Goal: Task Accomplishment & Management: Use online tool/utility

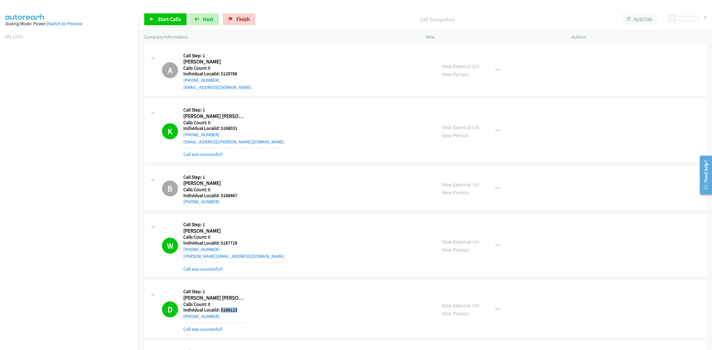
scroll to position [0, 1]
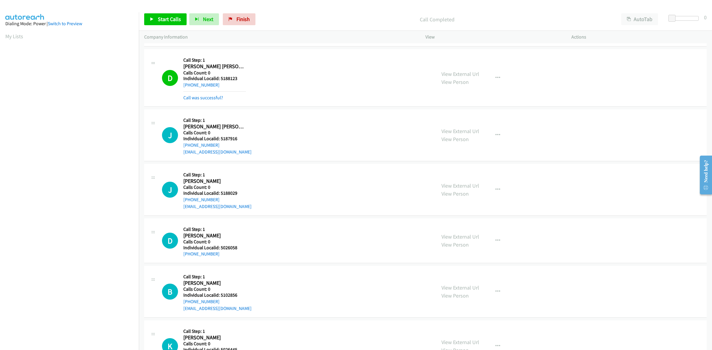
click at [256, 94] on div "D Callback Scheduled Call Step: 1 Dealey Henderson America/Chicago Calls Count:…" at bounding box center [296, 78] width 269 height 47
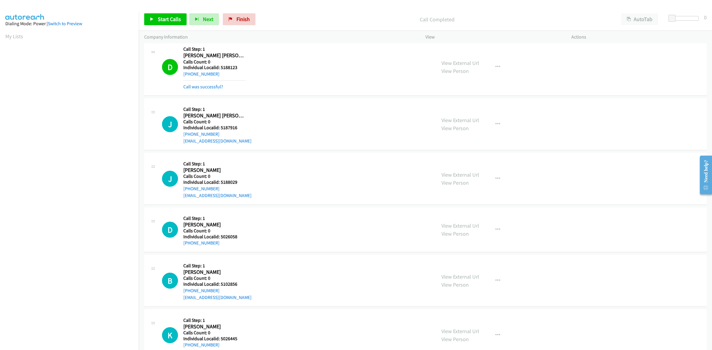
scroll to position [269, 0]
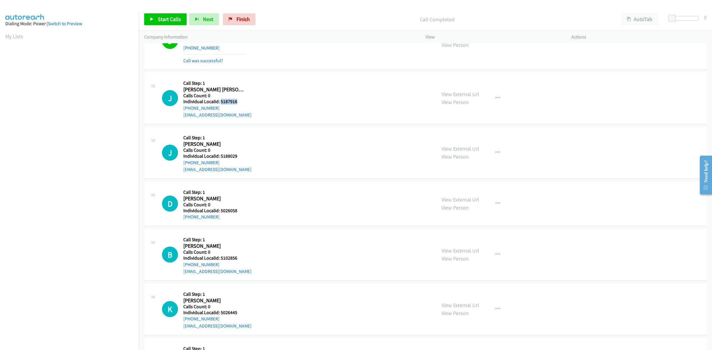
drag, startPoint x: 242, startPoint y: 100, endPoint x: 221, endPoint y: 101, distance: 20.8
click at [221, 101] on h5 "Individual Localid: 5187916" at bounding box center [217, 102] width 68 height 6
copy h5 "5187916"
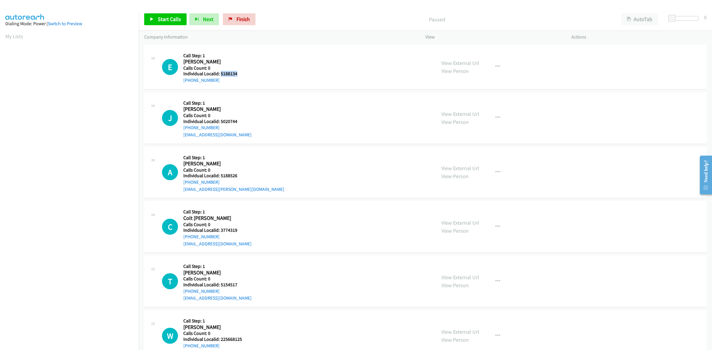
drag, startPoint x: 237, startPoint y: 74, endPoint x: 220, endPoint y: 74, distance: 17.8
click at [220, 74] on h5 "Individual Localid: 5188134" at bounding box center [214, 74] width 63 height 6
copy h5 "5188134"
click at [501, 68] on button "button" at bounding box center [497, 67] width 16 height 12
click at [472, 105] on link "Skip Call" at bounding box center [465, 106] width 79 height 12
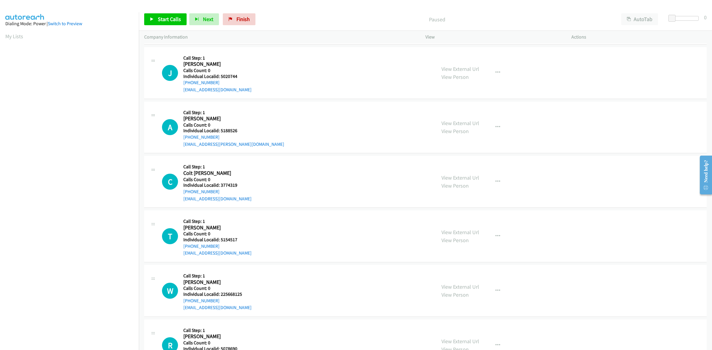
scroll to position [46, 0]
drag, startPoint x: 237, startPoint y: 75, endPoint x: 220, endPoint y: 74, distance: 17.5
click at [220, 74] on h5 "Individual Localid: 5020744" at bounding box center [217, 75] width 68 height 6
copy h5 "5020744"
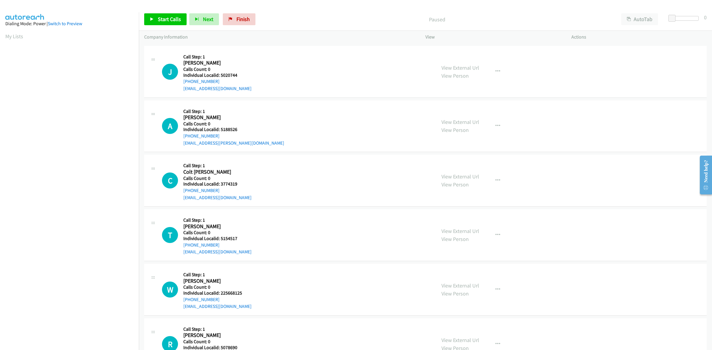
drag, startPoint x: 272, startPoint y: 66, endPoint x: 248, endPoint y: 76, distance: 26.2
click at [272, 66] on div "J Callback Scheduled Call Step: 1 [PERSON_NAME] America/New_York Calls Count: 0…" at bounding box center [296, 71] width 269 height 41
drag, startPoint x: 217, startPoint y: 80, endPoint x: 184, endPoint y: 80, distance: 33.2
click at [184, 80] on div "[PHONE_NUMBER]" at bounding box center [217, 81] width 68 height 7
copy link "[PHONE_NUMBER]"
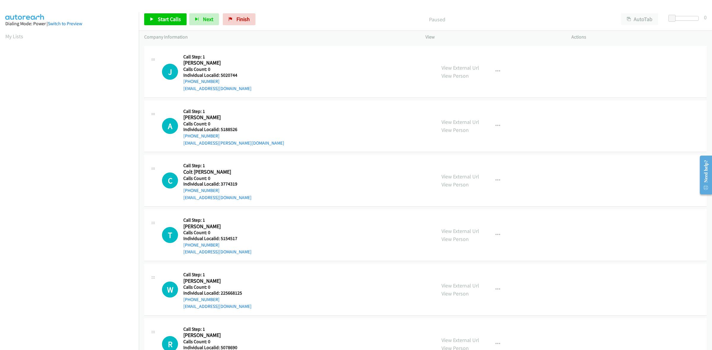
scroll to position [0, 1]
drag, startPoint x: 236, startPoint y: 76, endPoint x: 220, endPoint y: 76, distance: 16.6
click at [220, 76] on h5 "Individual Localid: 5020744" at bounding box center [217, 75] width 68 height 6
copy h5 "5020744"
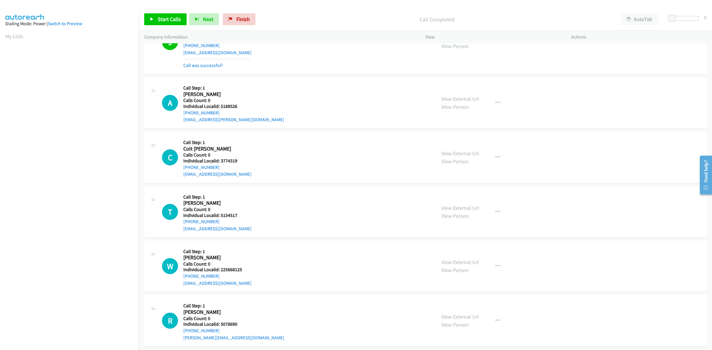
scroll to position [83, 0]
drag, startPoint x: 237, startPoint y: 106, endPoint x: 218, endPoint y: 105, distance: 18.1
click at [218, 105] on h5 "Individual Localid: 5188526" at bounding box center [233, 105] width 101 height 6
copy h5 "5188526"
drag, startPoint x: 219, startPoint y: 112, endPoint x: 180, endPoint y: 114, distance: 39.8
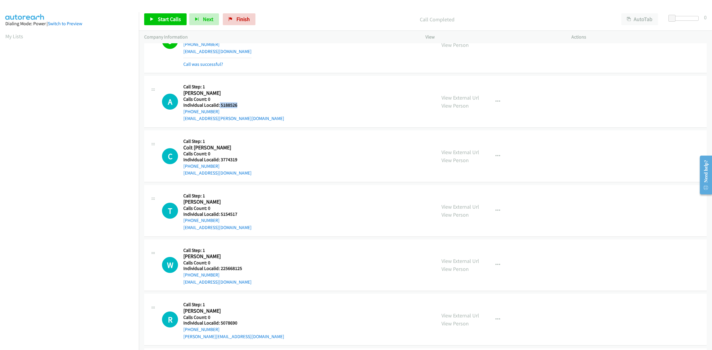
click at [180, 114] on div "A Callback Scheduled Call Step: 1 [PERSON_NAME] America/New_York Calls Count: 0…" at bounding box center [296, 101] width 269 height 41
copy link "[PHONE_NUMBER]"
drag, startPoint x: 238, startPoint y: 106, endPoint x: 220, endPoint y: 105, distance: 18.1
click at [220, 105] on h5 "Individual Localid: 5188526" at bounding box center [233, 105] width 101 height 6
copy h5 "5188526"
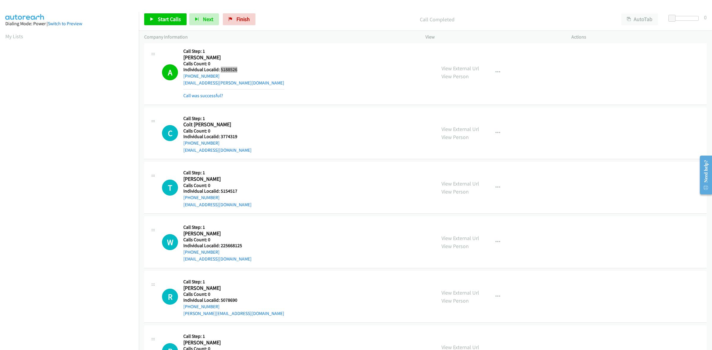
scroll to position [120, 0]
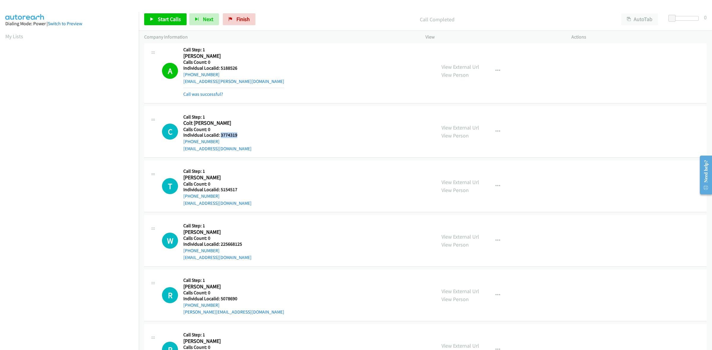
drag, startPoint x: 236, startPoint y: 134, endPoint x: 219, endPoint y: 134, distance: 16.6
click at [219, 134] on h5 "Individual Localid: 3774319" at bounding box center [217, 135] width 68 height 6
copy h5 "3774319"
drag, startPoint x: 217, startPoint y: 140, endPoint x: 180, endPoint y: 143, distance: 36.9
click at [180, 143] on div "C Callback Scheduled Call Step: 1 Colt [PERSON_NAME] America/New_York Calls Cou…" at bounding box center [296, 131] width 269 height 41
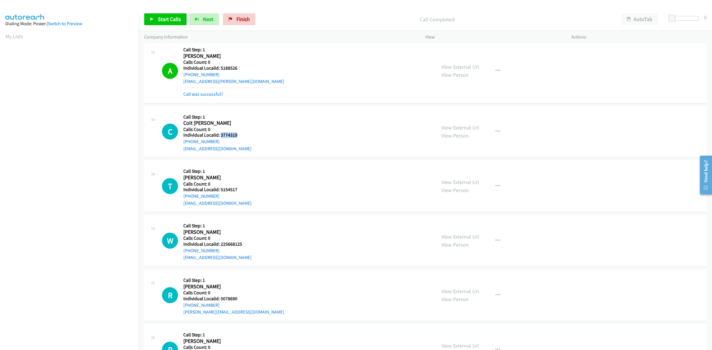
copy link "[PHONE_NUMBER]"
drag, startPoint x: 236, startPoint y: 134, endPoint x: 220, endPoint y: 134, distance: 16.3
click at [220, 134] on h5 "Individual Localid: 3774319" at bounding box center [217, 135] width 68 height 6
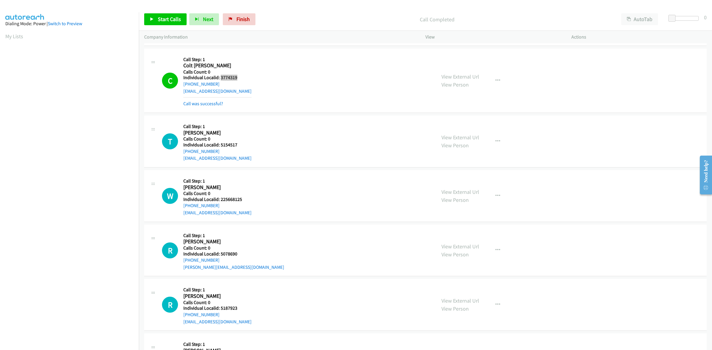
scroll to position [185, 0]
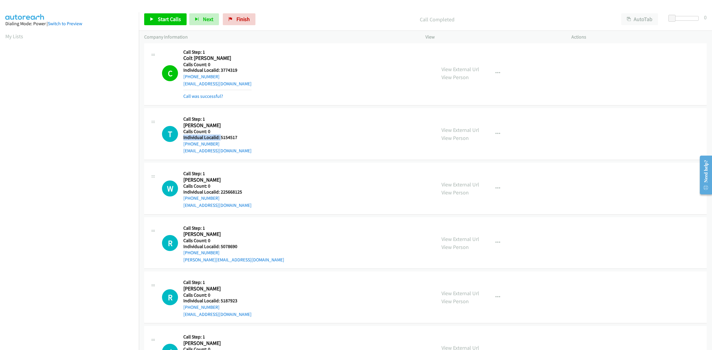
drag, startPoint x: 240, startPoint y: 134, endPoint x: 220, endPoint y: 135, distance: 19.9
click at [220, 135] on div "Callback Scheduled Call Step: 1 [PERSON_NAME] America/[GEOGRAPHIC_DATA] Calls C…" at bounding box center [217, 134] width 68 height 41
click at [247, 137] on div "T Callback Scheduled Call Step: 1 [PERSON_NAME] America/[GEOGRAPHIC_DATA] Calls…" at bounding box center [296, 134] width 269 height 41
drag, startPoint x: 242, startPoint y: 137, endPoint x: 219, endPoint y: 138, distance: 23.4
click at [219, 138] on h5 "Individual Localid: 5154517" at bounding box center [217, 138] width 68 height 6
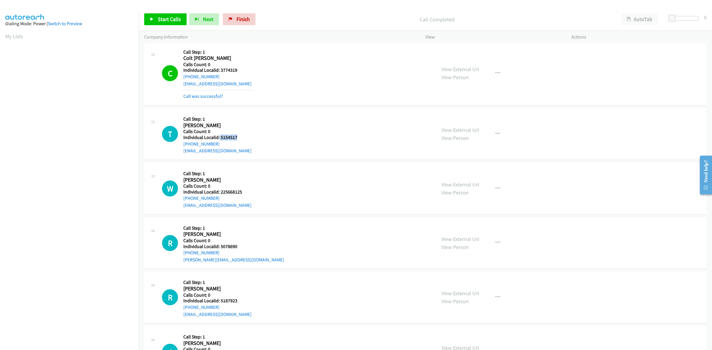
drag, startPoint x: 219, startPoint y: 144, endPoint x: 182, endPoint y: 145, distance: 37.7
click at [182, 145] on div "T Callback Scheduled Call Step: 1 [PERSON_NAME] America/[GEOGRAPHIC_DATA] Calls…" at bounding box center [296, 134] width 269 height 41
drag, startPoint x: 235, startPoint y: 136, endPoint x: 220, endPoint y: 137, distance: 15.1
click at [220, 137] on h5 "Individual Localid: 5154517" at bounding box center [217, 138] width 68 height 6
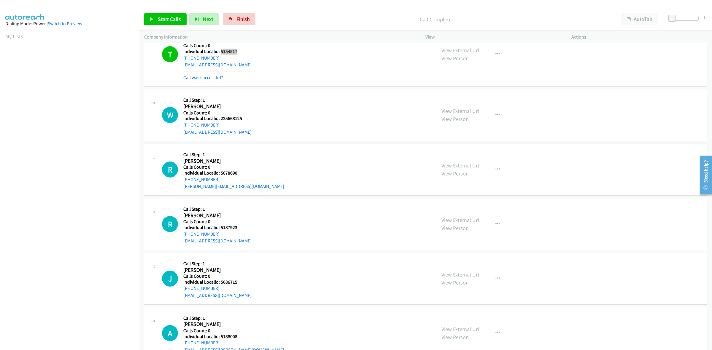
scroll to position [287, 0]
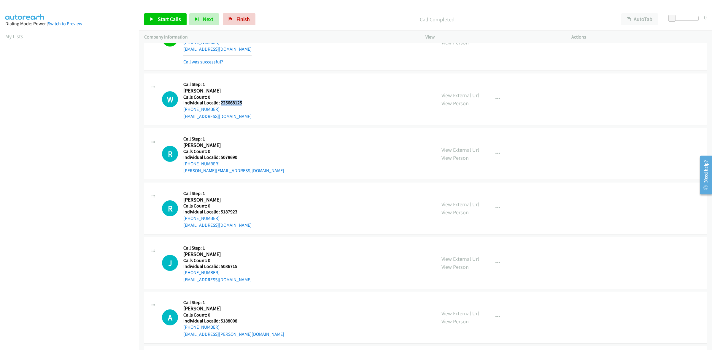
drag, startPoint x: 242, startPoint y: 104, endPoint x: 220, endPoint y: 103, distance: 21.7
click at [220, 103] on h5 "Individual Localid: 225668125" at bounding box center [217, 103] width 68 height 6
drag, startPoint x: 224, startPoint y: 109, endPoint x: 183, endPoint y: 110, distance: 41.2
click at [183, 110] on div "W Callback Scheduled Call Step: 1 [PERSON_NAME] America/New_York Calls Count: 0…" at bounding box center [296, 99] width 269 height 41
drag, startPoint x: 236, startPoint y: 102, endPoint x: 220, endPoint y: 102, distance: 16.3
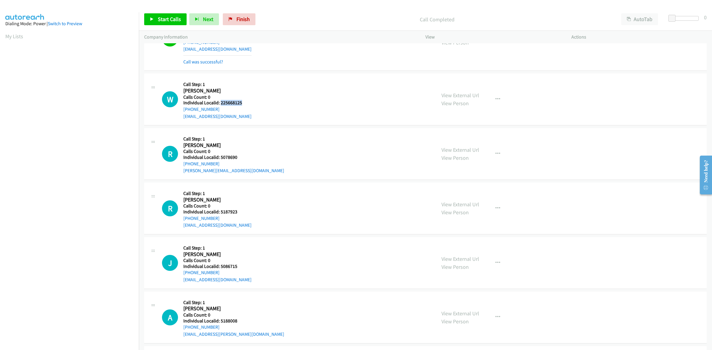
click at [220, 102] on h5 "Individual Localid: 225668125" at bounding box center [217, 103] width 68 height 6
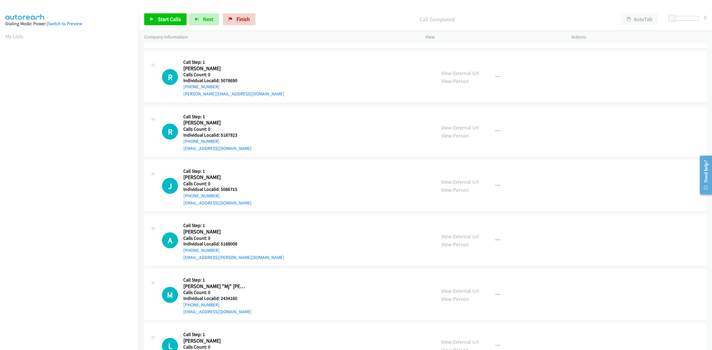
scroll to position [380, 0]
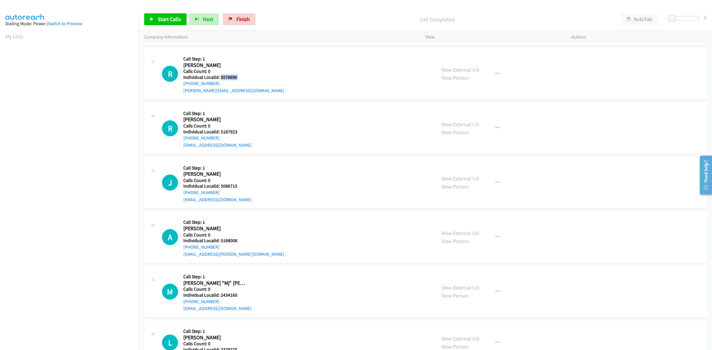
click at [220, 76] on h5 "Individual Localid: 5078690" at bounding box center [233, 77] width 101 height 6
drag, startPoint x: 217, startPoint y: 84, endPoint x: 180, endPoint y: 86, distance: 36.5
click at [180, 86] on div "R Callback Scheduled Call Step: 1 [PERSON_NAME] America/Los_Angeles Calls Count…" at bounding box center [296, 73] width 269 height 41
drag, startPoint x: 236, startPoint y: 77, endPoint x: 219, endPoint y: 78, distance: 16.6
click at [219, 78] on h5 "Individual Localid: 5078690" at bounding box center [233, 77] width 101 height 6
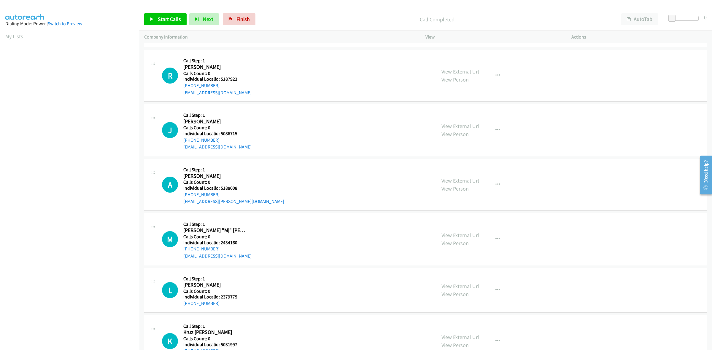
scroll to position [454, 0]
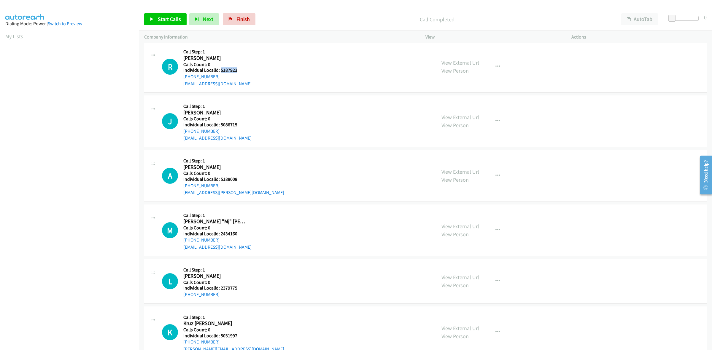
drag, startPoint x: 242, startPoint y: 69, endPoint x: 219, endPoint y: 71, distance: 22.3
click at [219, 71] on h5 "Individual Localid: 5187923" at bounding box center [217, 70] width 68 height 6
drag, startPoint x: 220, startPoint y: 77, endPoint x: 183, endPoint y: 77, distance: 37.4
click at [183, 77] on div "[PHONE_NUMBER]" at bounding box center [217, 76] width 68 height 7
drag, startPoint x: 237, startPoint y: 69, endPoint x: 221, endPoint y: 71, distance: 16.4
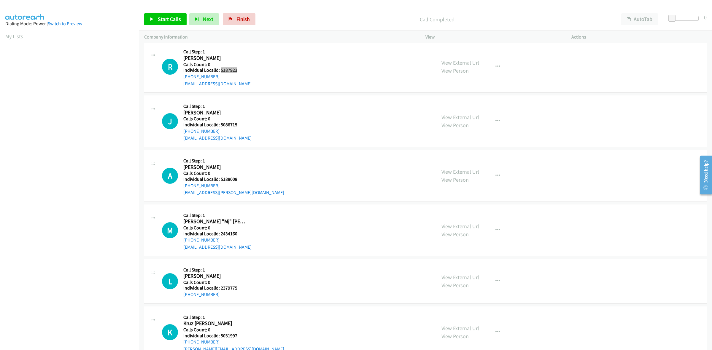
click at [221, 71] on h5 "Individual Localid: 5187923" at bounding box center [217, 70] width 68 height 6
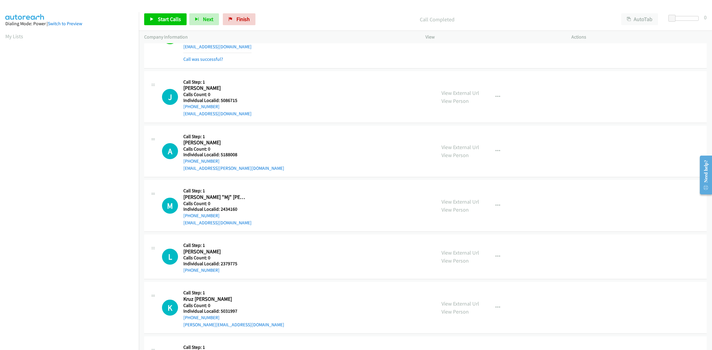
scroll to position [500, 0]
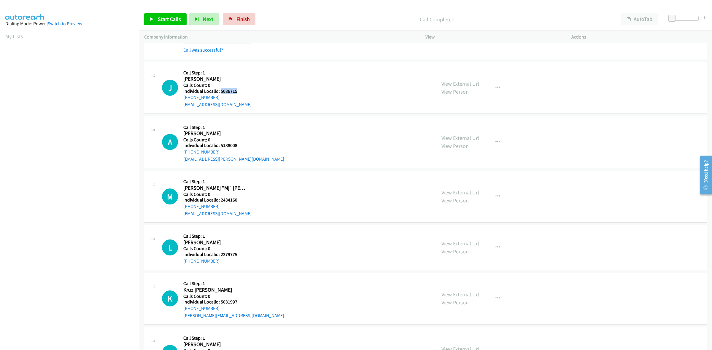
drag, startPoint x: 239, startPoint y: 91, endPoint x: 220, endPoint y: 91, distance: 19.3
click at [220, 91] on h5 "Individual Localid: 5086715" at bounding box center [217, 91] width 68 height 6
drag, startPoint x: 217, startPoint y: 98, endPoint x: 180, endPoint y: 99, distance: 36.8
click at [180, 99] on div "J Callback Scheduled Call Step: 1 [PERSON_NAME] America/Los_Angeles Calls Count…" at bounding box center [296, 87] width 269 height 41
drag, startPoint x: 240, startPoint y: 92, endPoint x: 220, endPoint y: 90, distance: 20.0
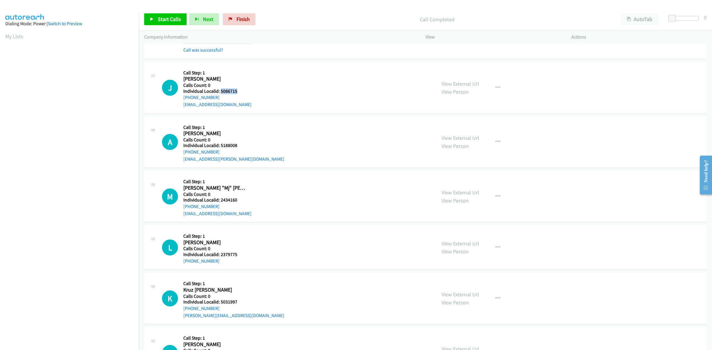
click at [220, 90] on h5 "Individual Localid: 5086715" at bounding box center [217, 91] width 68 height 6
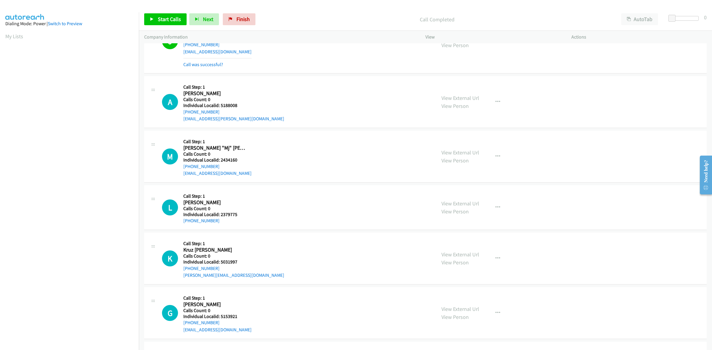
scroll to position [574, 0]
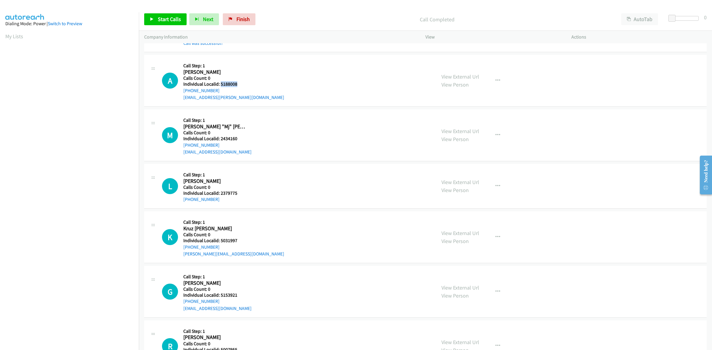
drag, startPoint x: 240, startPoint y: 82, endPoint x: 219, endPoint y: 85, distance: 21.0
click at [219, 85] on h5 "Individual Localid: 5188008" at bounding box center [233, 84] width 101 height 6
drag, startPoint x: 209, startPoint y: 90, endPoint x: 183, endPoint y: 91, distance: 26.7
click at [183, 91] on div "A Callback Scheduled Call Step: 1 [PERSON_NAME] America/[GEOGRAPHIC_DATA] Calls…" at bounding box center [296, 80] width 269 height 41
drag, startPoint x: 242, startPoint y: 85, endPoint x: 220, endPoint y: 84, distance: 21.3
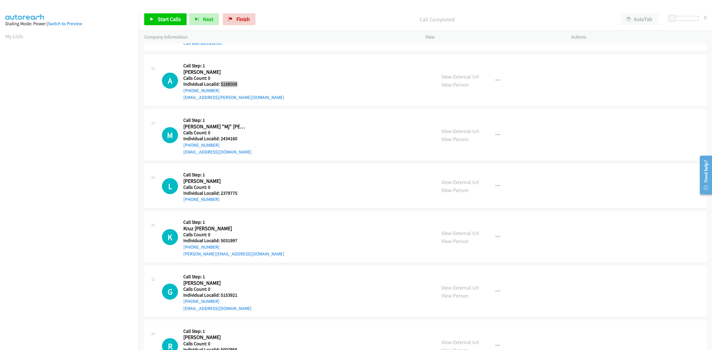
click at [220, 84] on h5 "Individual Localid: 5188008" at bounding box center [233, 84] width 101 height 6
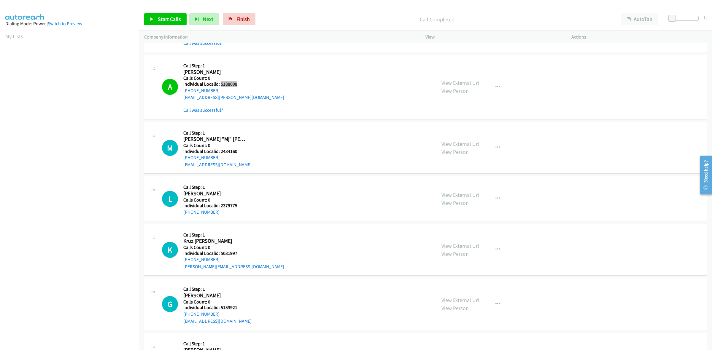
scroll to position [602, 0]
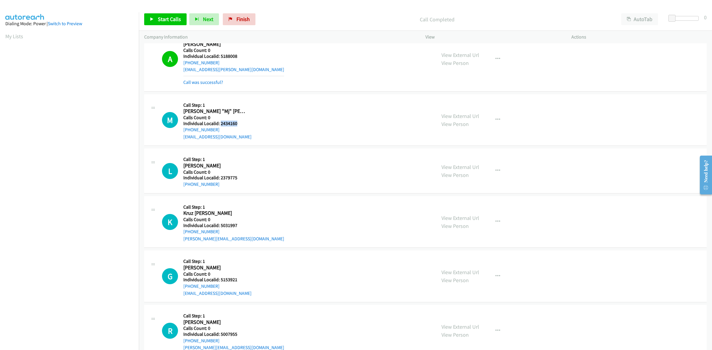
drag, startPoint x: 236, startPoint y: 123, endPoint x: 220, endPoint y: 124, distance: 16.3
click at [220, 124] on h5 "Individual Localid: 2434160" at bounding box center [217, 124] width 68 height 6
drag, startPoint x: 219, startPoint y: 129, endPoint x: 180, endPoint y: 132, distance: 39.2
click at [180, 132] on div "M Callback Scheduled Call Step: 1 [PERSON_NAME] "Mj" [PERSON_NAME] America/Los_…" at bounding box center [296, 120] width 269 height 41
drag, startPoint x: 237, startPoint y: 125, endPoint x: 219, endPoint y: 125, distance: 17.2
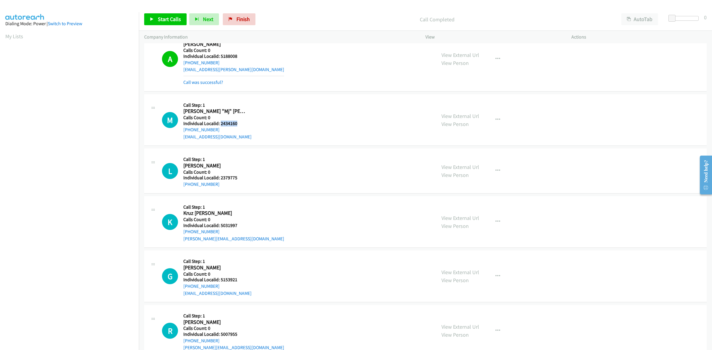
click at [219, 125] on h5 "Individual Localid: 2434160" at bounding box center [217, 124] width 68 height 6
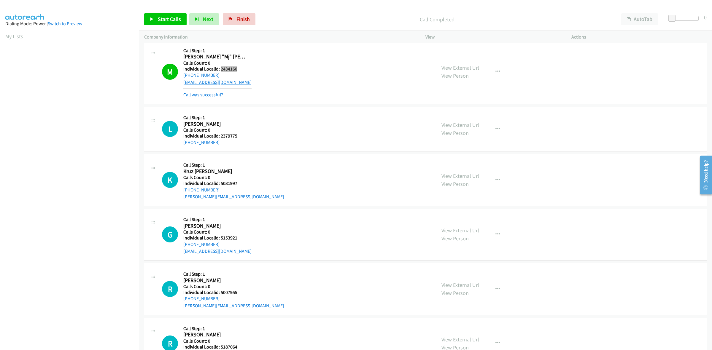
scroll to position [658, 0]
drag, startPoint x: 238, startPoint y: 134, endPoint x: 219, endPoint y: 137, distance: 19.2
click at [219, 137] on h5 "Individual Localid: 2379775" at bounding box center [214, 135] width 63 height 6
click at [495, 125] on button "button" at bounding box center [497, 128] width 16 height 12
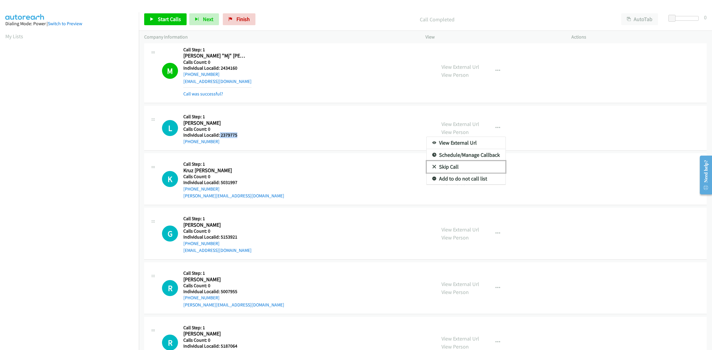
click at [465, 168] on link "Skip Call" at bounding box center [465, 167] width 79 height 12
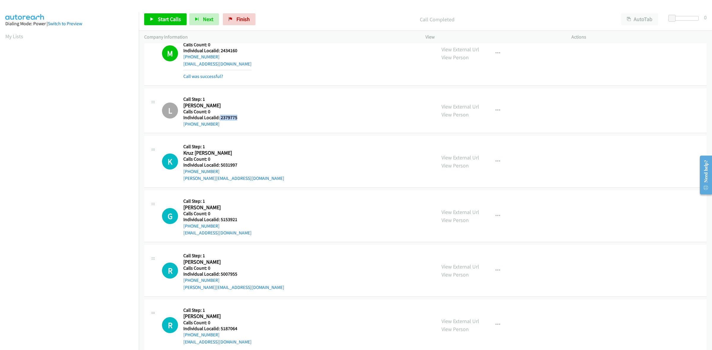
scroll to position [760, 0]
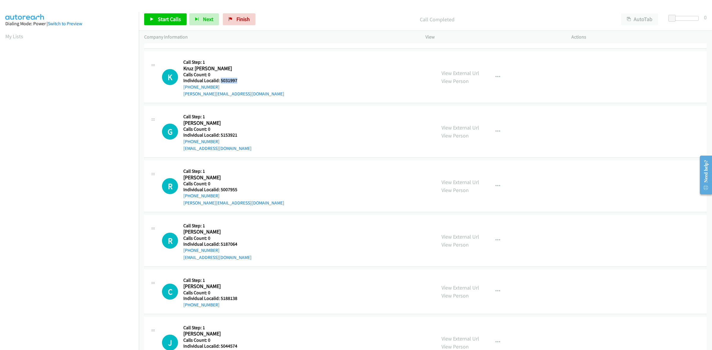
drag, startPoint x: 246, startPoint y: 80, endPoint x: 221, endPoint y: 81, distance: 25.2
click at [221, 81] on div "K Callback Scheduled Call Step: 1 Kruz [PERSON_NAME] America/[GEOGRAPHIC_DATA] …" at bounding box center [296, 77] width 269 height 41
drag, startPoint x: 223, startPoint y: 89, endPoint x: 181, endPoint y: 90, distance: 41.8
click at [181, 90] on div "K Callback Scheduled Call Step: 1 Kruz [PERSON_NAME] America/[GEOGRAPHIC_DATA] …" at bounding box center [296, 77] width 269 height 41
drag, startPoint x: 237, startPoint y: 80, endPoint x: 220, endPoint y: 81, distance: 17.2
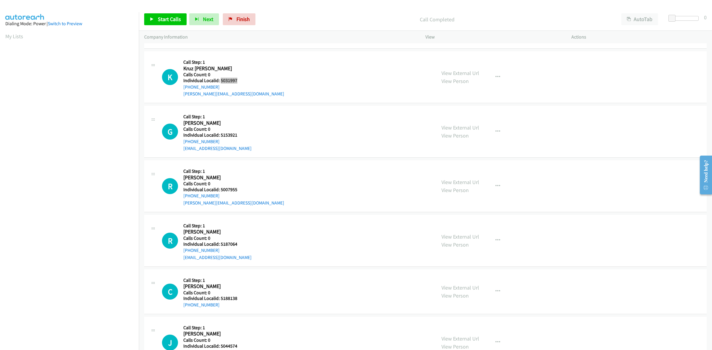
click at [220, 81] on h5 "Individual Localid: 5031997" at bounding box center [233, 81] width 101 height 6
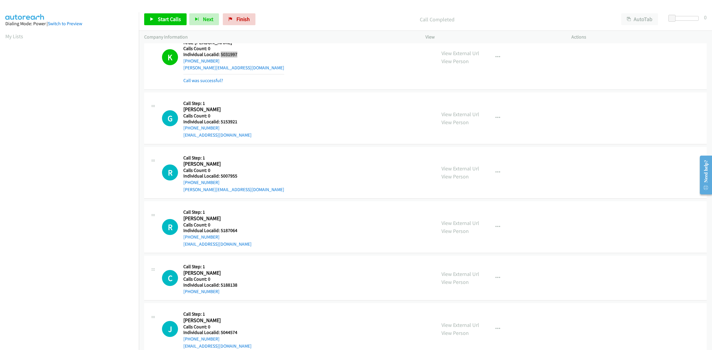
scroll to position [797, 0]
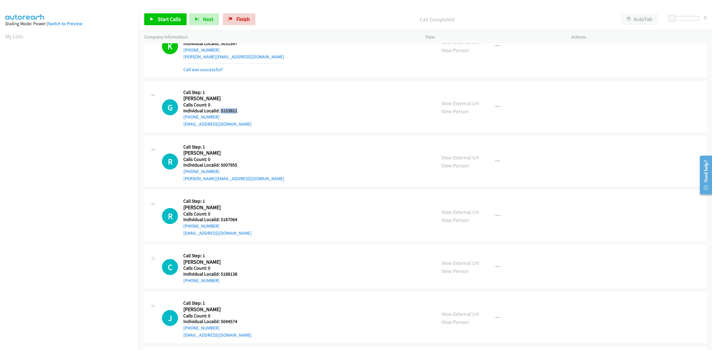
drag, startPoint x: 237, startPoint y: 111, endPoint x: 220, endPoint y: 112, distance: 16.4
click at [220, 112] on h5 "Individual Localid: 5153921" at bounding box center [217, 111] width 68 height 6
